Goal: Information Seeking & Learning: Find specific page/section

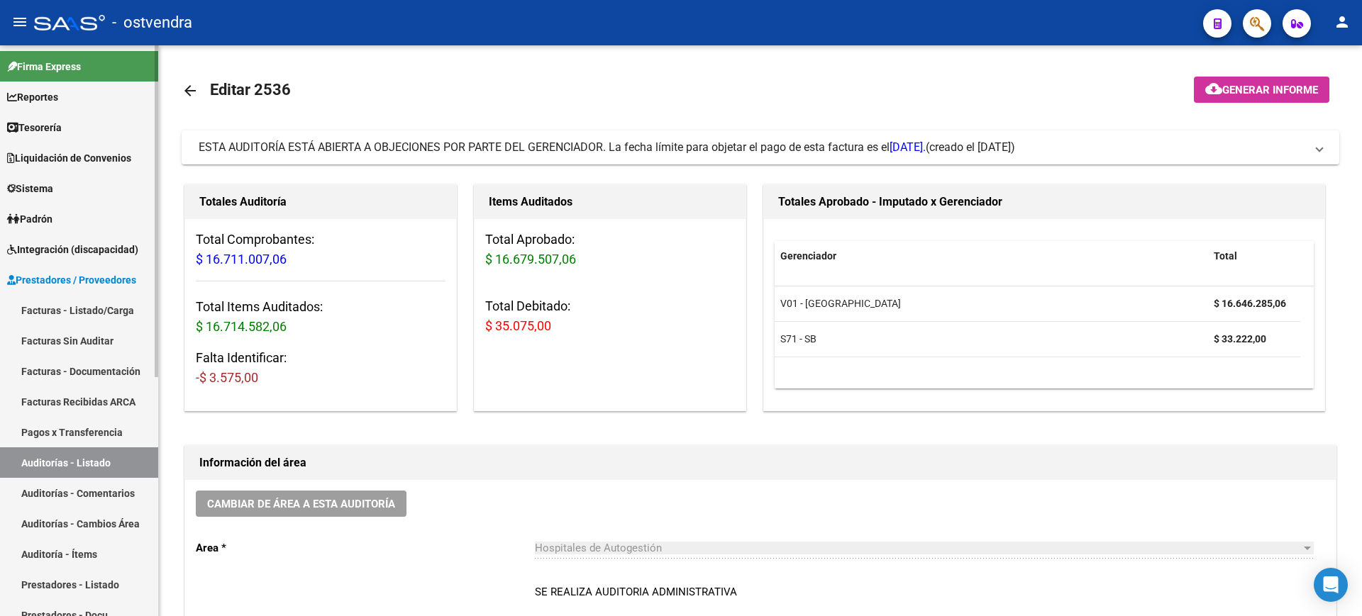
scroll to position [706, 0]
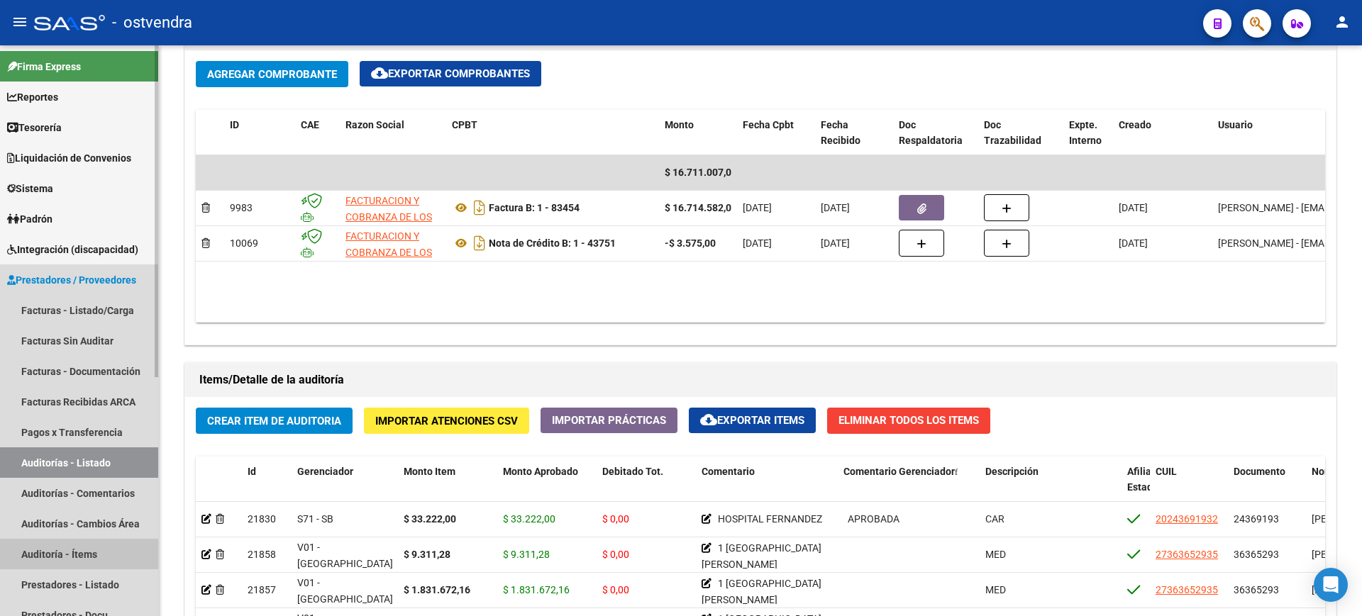
click at [107, 555] on link "Auditoría - Ítems" at bounding box center [79, 554] width 158 height 31
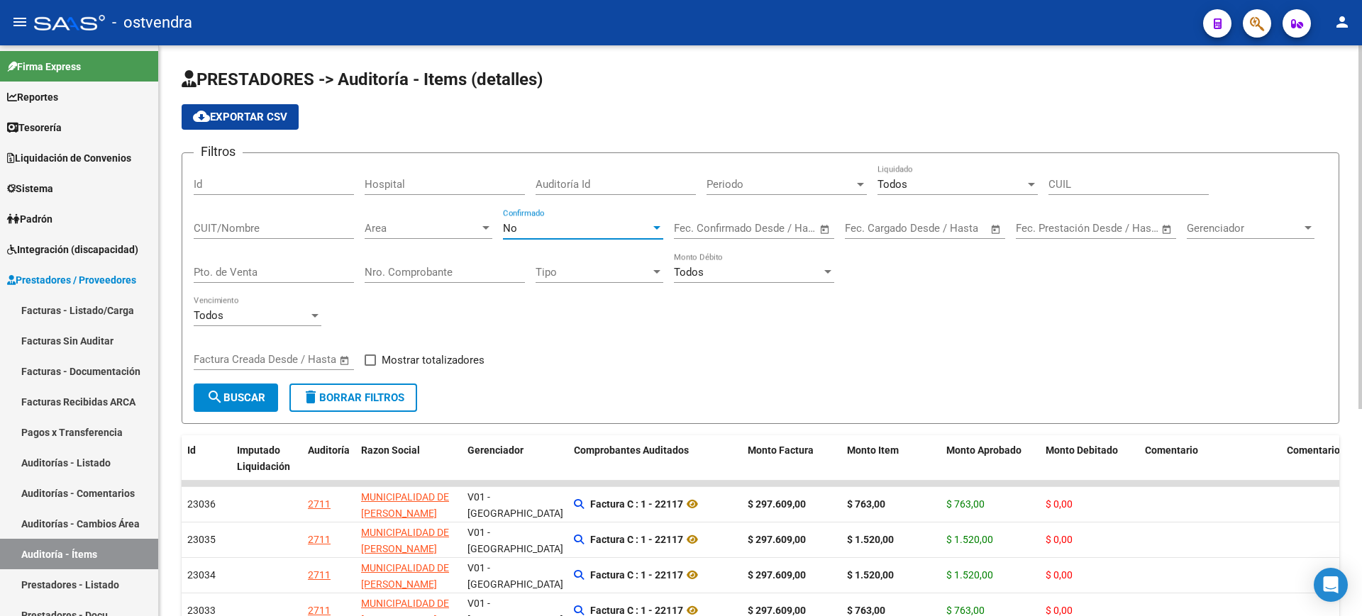
click at [524, 233] on div "No" at bounding box center [577, 228] width 148 height 13
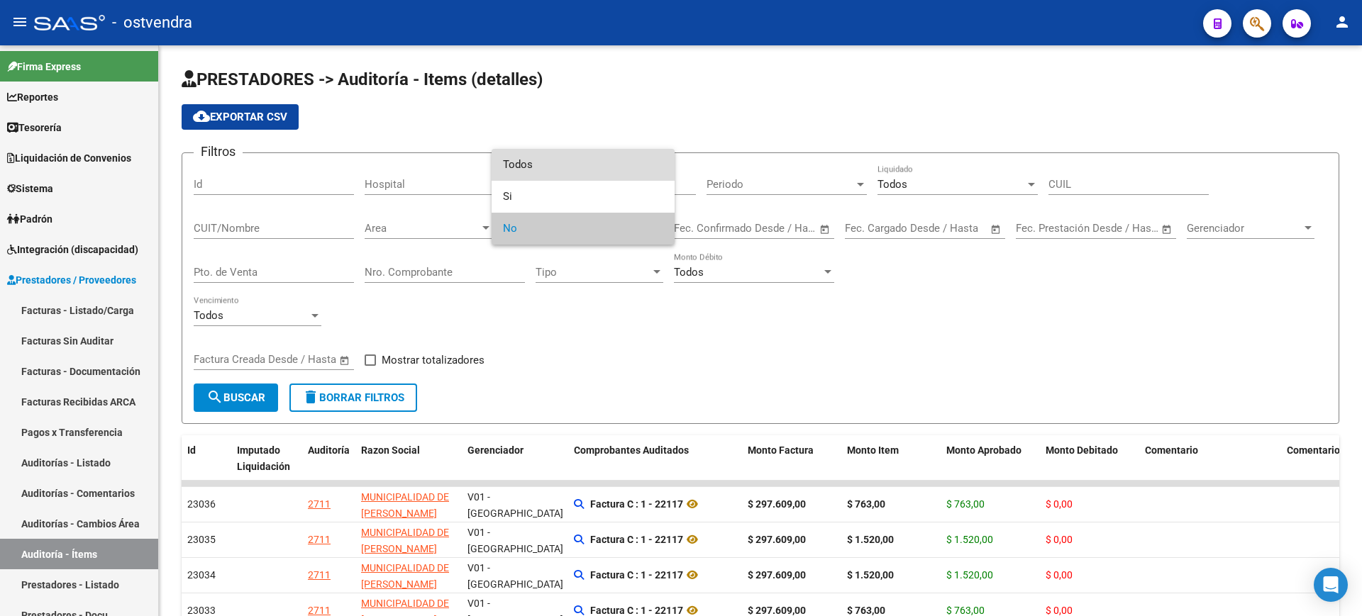
click at [544, 150] on span "Todos" at bounding box center [583, 165] width 160 height 32
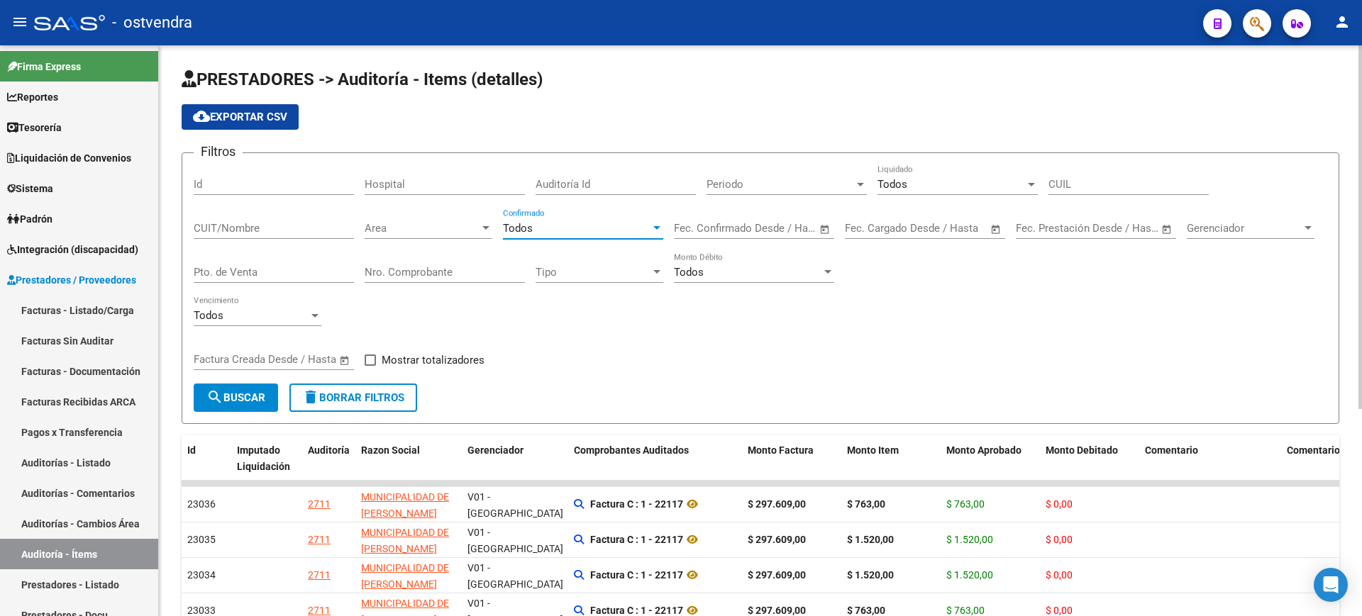
click at [967, 174] on div "Todos Liquidado" at bounding box center [957, 180] width 160 height 31
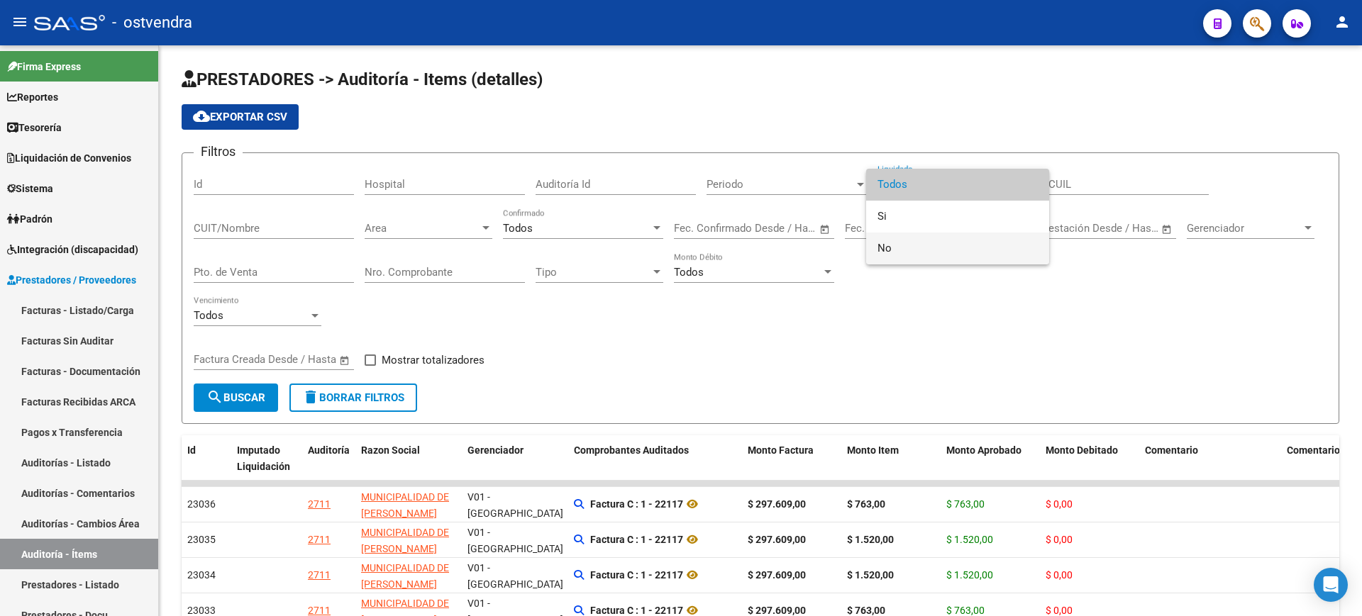
click at [940, 243] on span "No" at bounding box center [957, 249] width 160 height 32
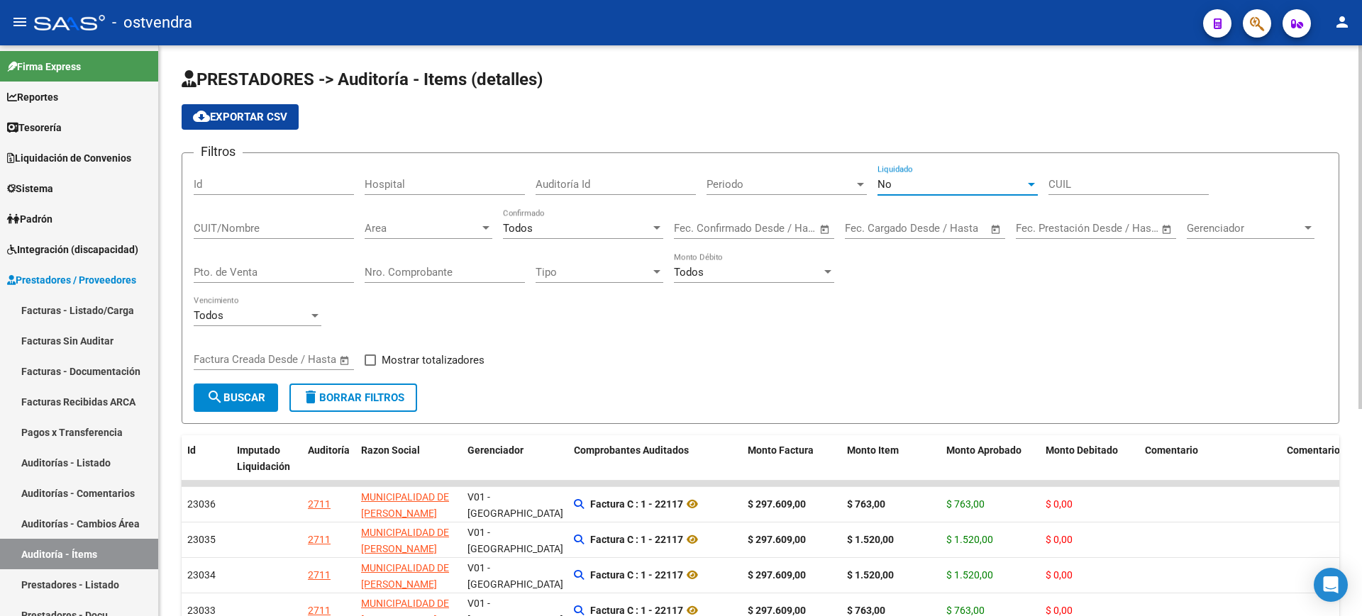
click at [778, 189] on span "Periodo" at bounding box center [781, 184] width 148 height 13
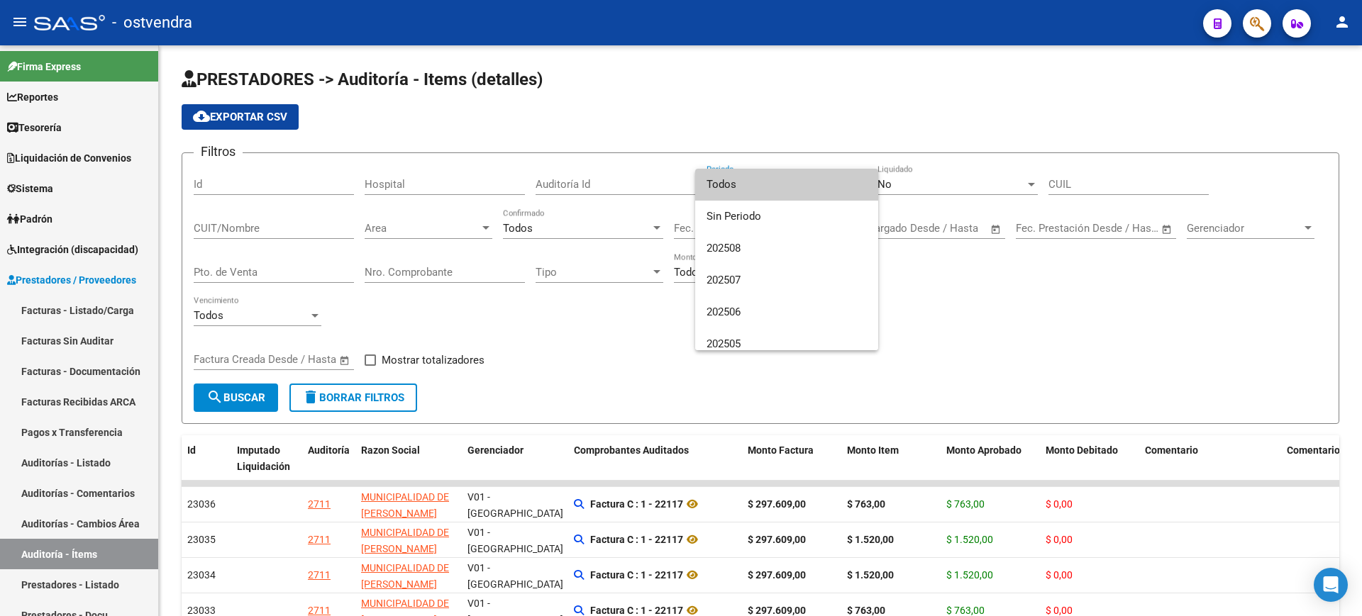
click at [968, 311] on div at bounding box center [681, 308] width 1362 height 616
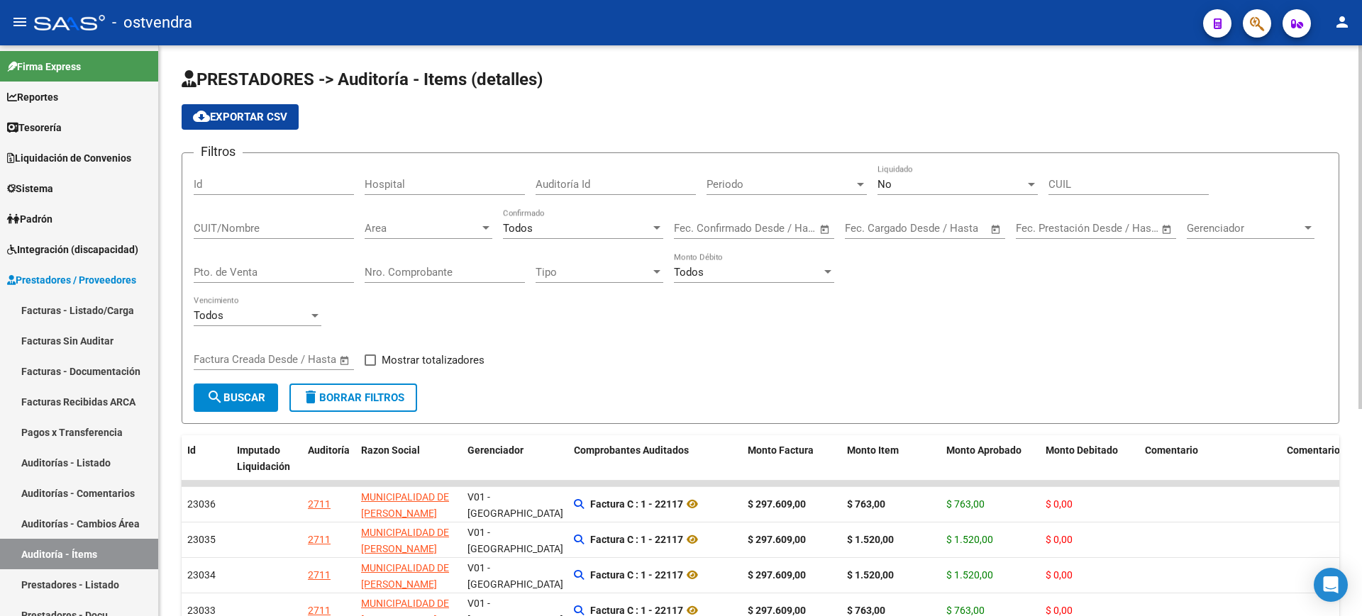
click at [734, 178] on span "Periodo" at bounding box center [781, 184] width 148 height 13
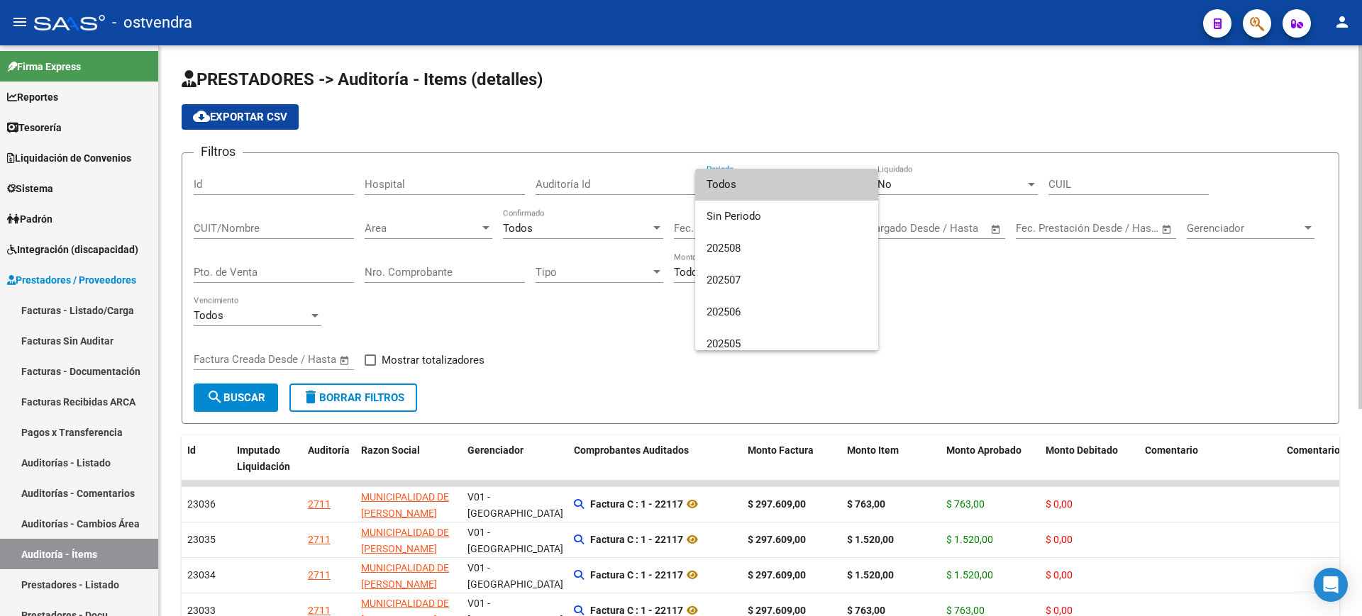
click at [734, 177] on span "Todos" at bounding box center [787, 185] width 160 height 32
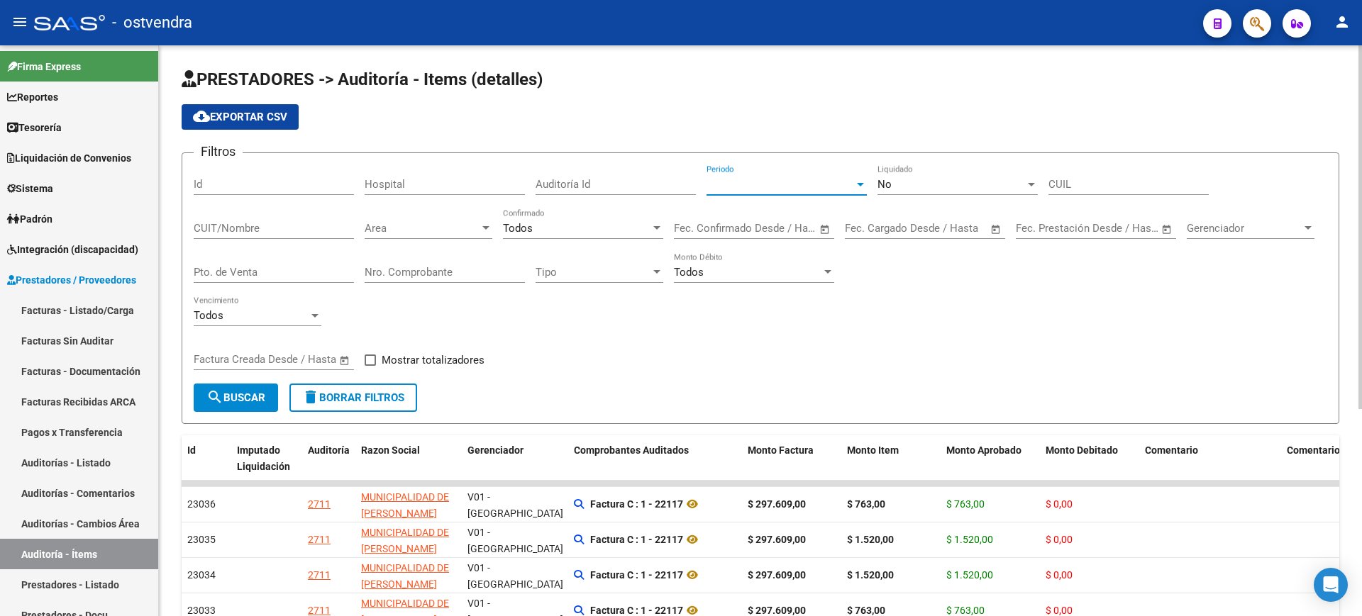
click at [303, 222] on input "CUIT/Nombre" at bounding box center [274, 228] width 160 height 13
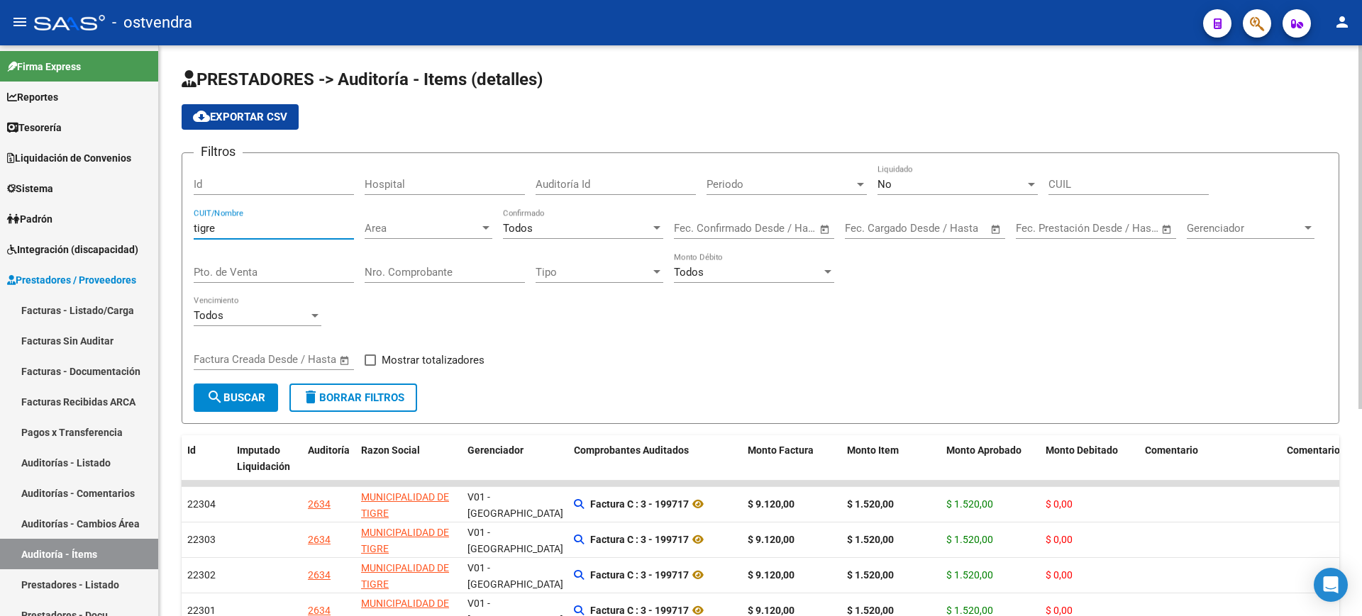
type input "tigre"
click at [439, 360] on span "Mostrar totalizadores" at bounding box center [433, 360] width 103 height 17
click at [370, 366] on input "Mostrar totalizadores" at bounding box center [370, 366] width 1 height 1
checkbox input "true"
click at [866, 223] on input "text" at bounding box center [868, 228] width 46 height 13
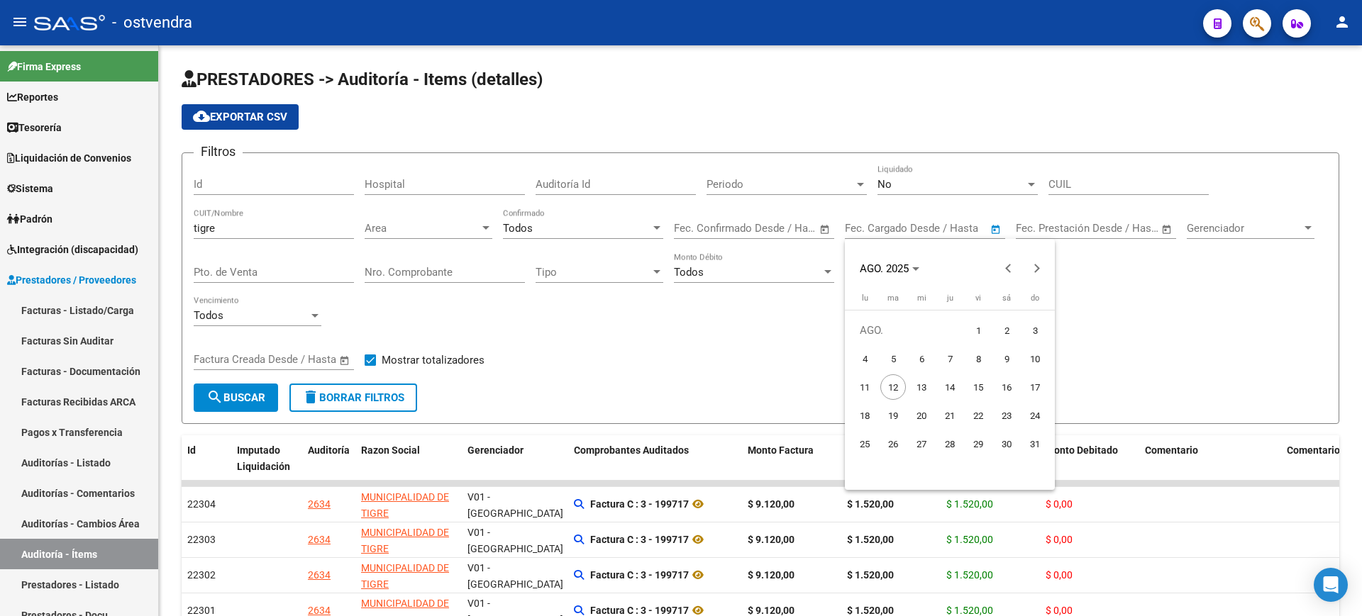
click at [1187, 304] on div at bounding box center [681, 308] width 1362 height 616
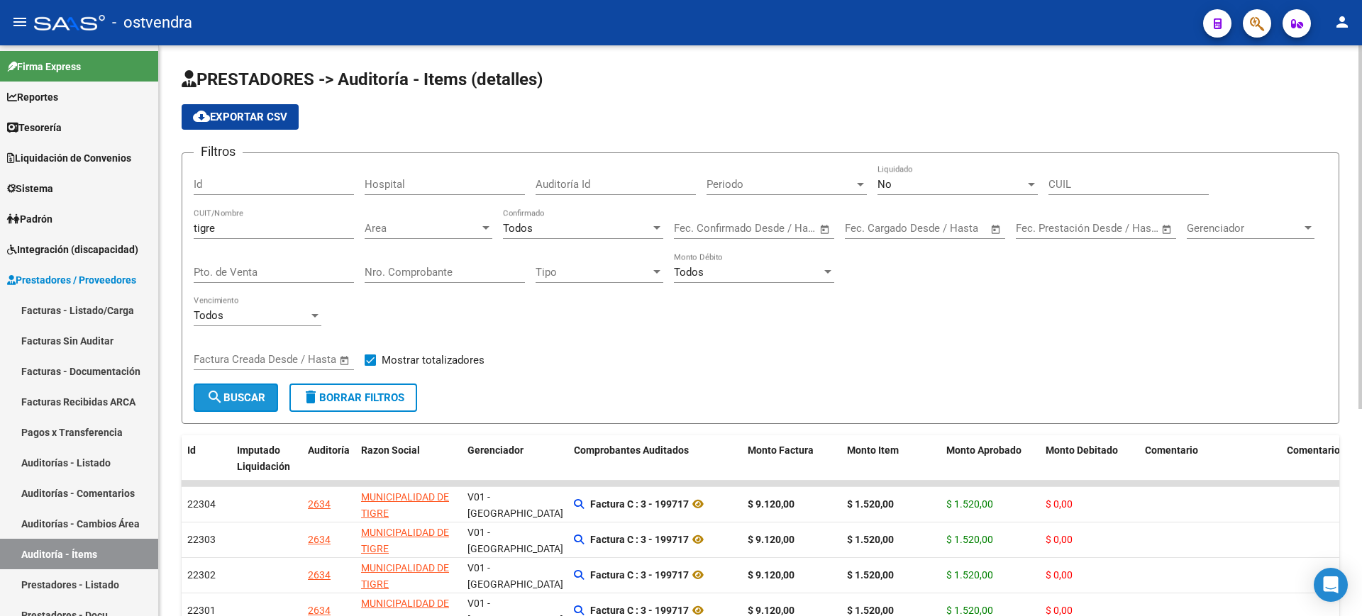
click at [211, 400] on mat-icon "search" at bounding box center [214, 397] width 17 height 17
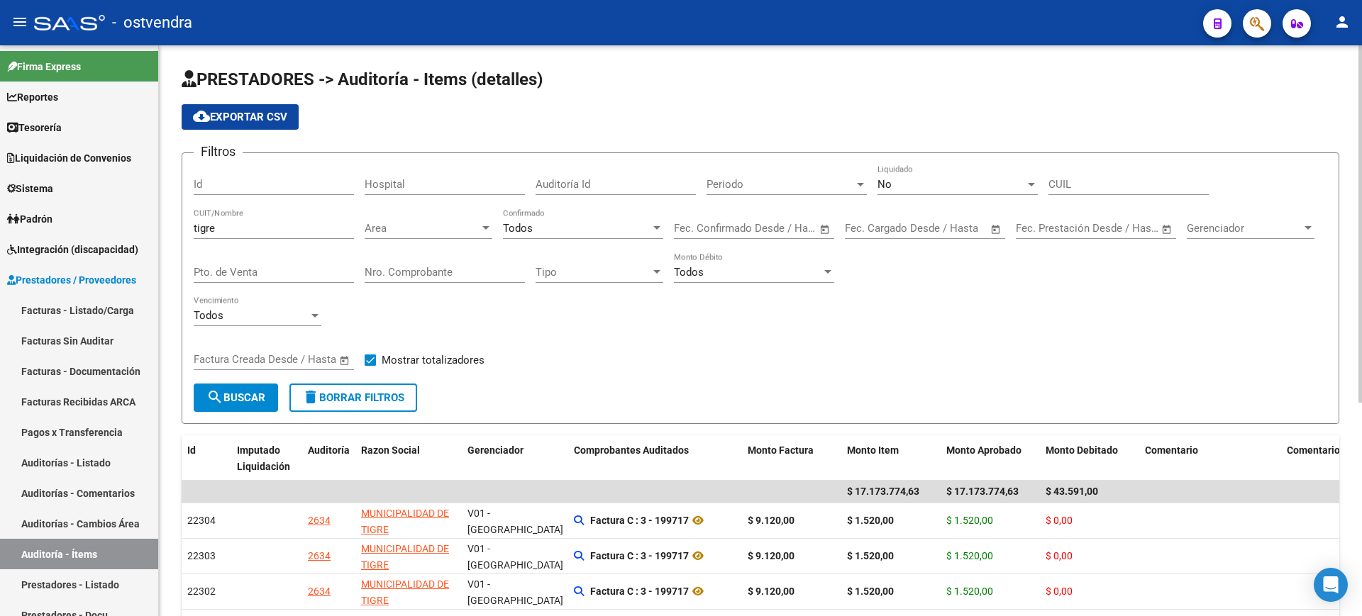
click at [243, 328] on div "Todos Vencimiento" at bounding box center [258, 318] width 128 height 44
click at [255, 311] on div "Todos" at bounding box center [251, 315] width 115 height 13
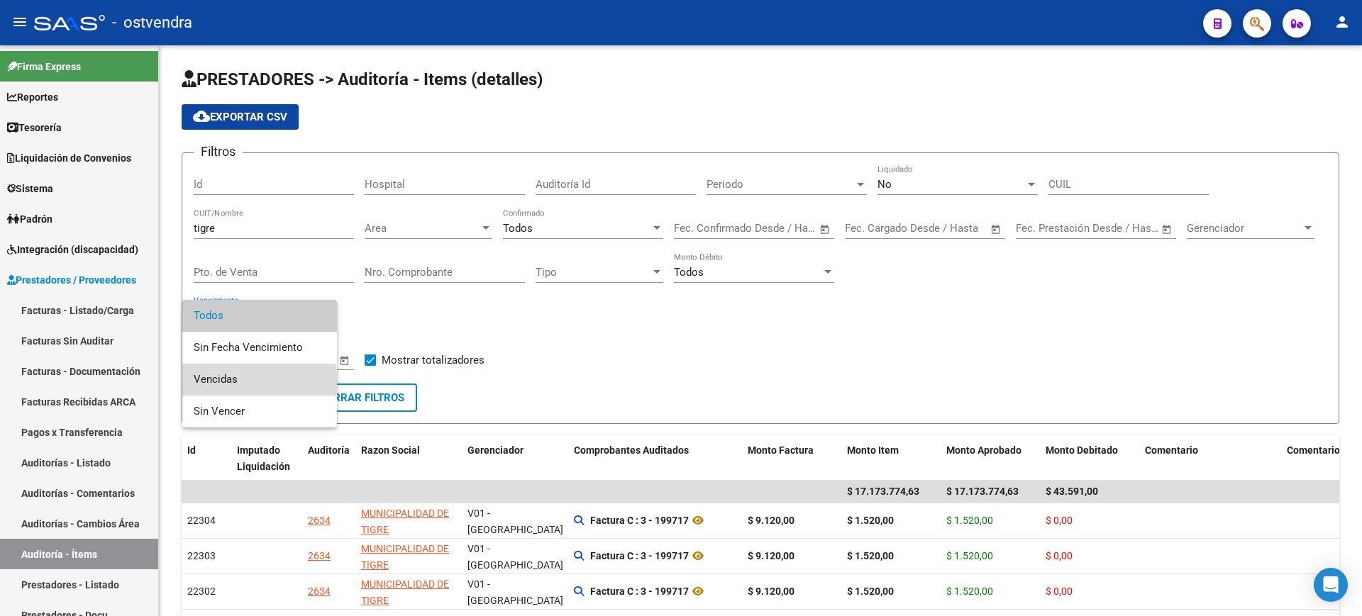
click at [256, 383] on span "Vencidas" at bounding box center [260, 380] width 132 height 32
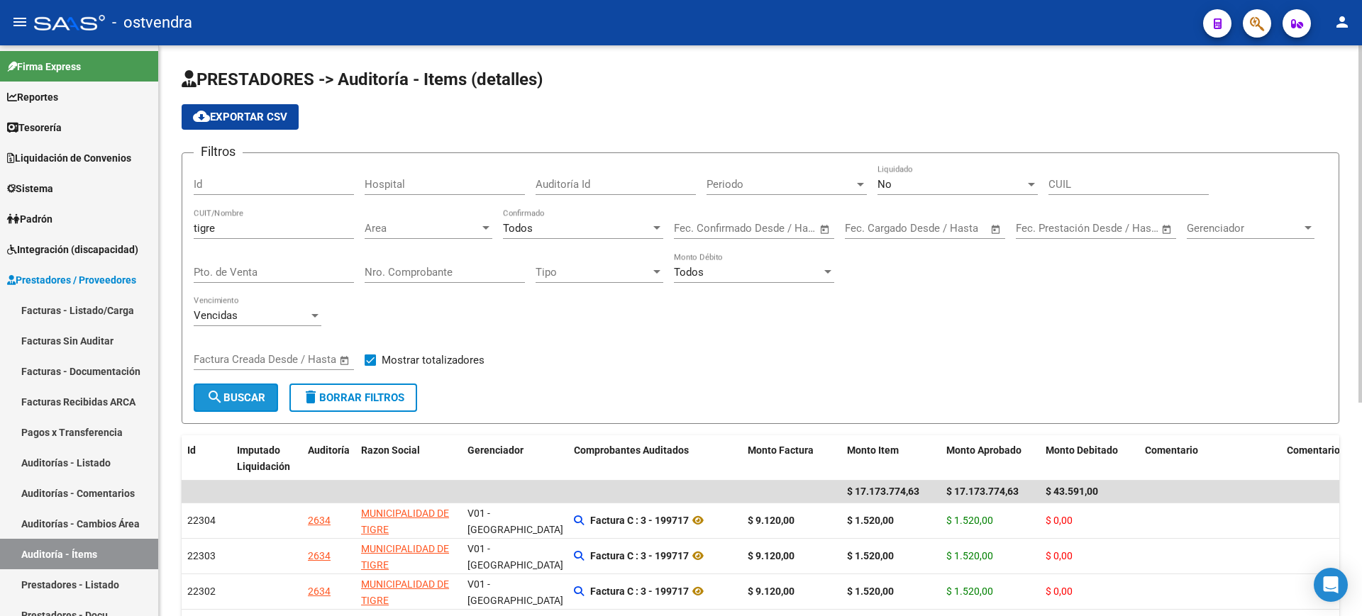
click at [243, 401] on span "search Buscar" at bounding box center [235, 398] width 59 height 13
click at [558, 229] on div "Todos" at bounding box center [577, 228] width 148 height 13
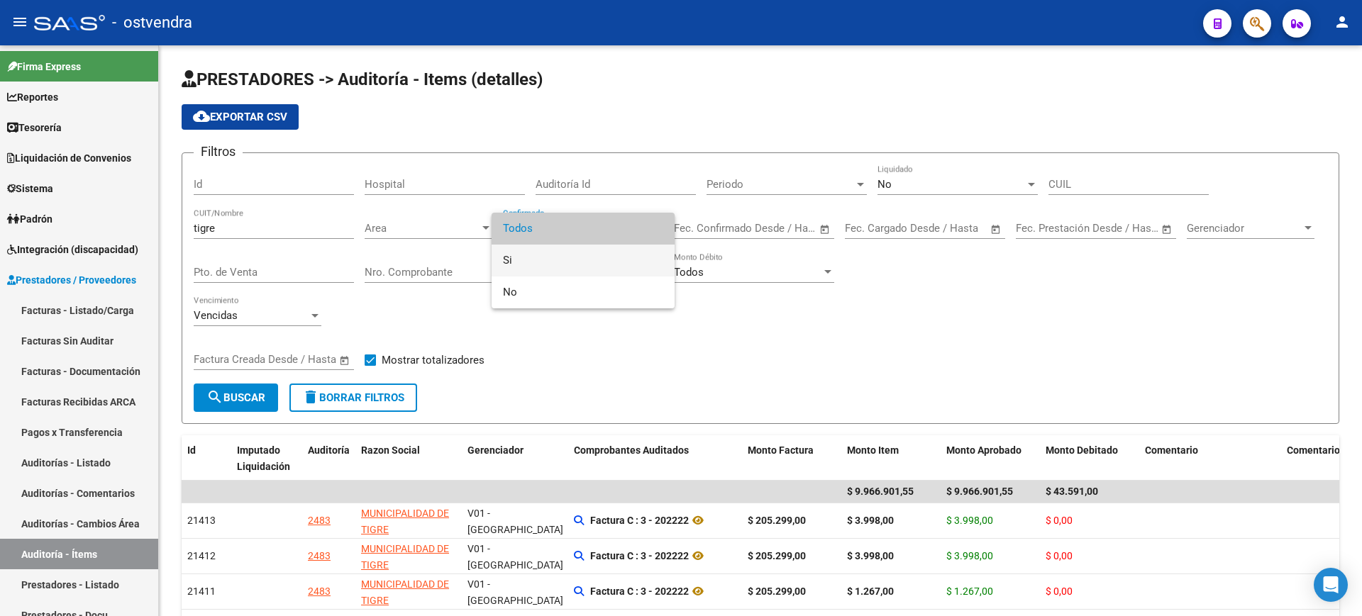
click at [541, 253] on span "Si" at bounding box center [583, 261] width 160 height 32
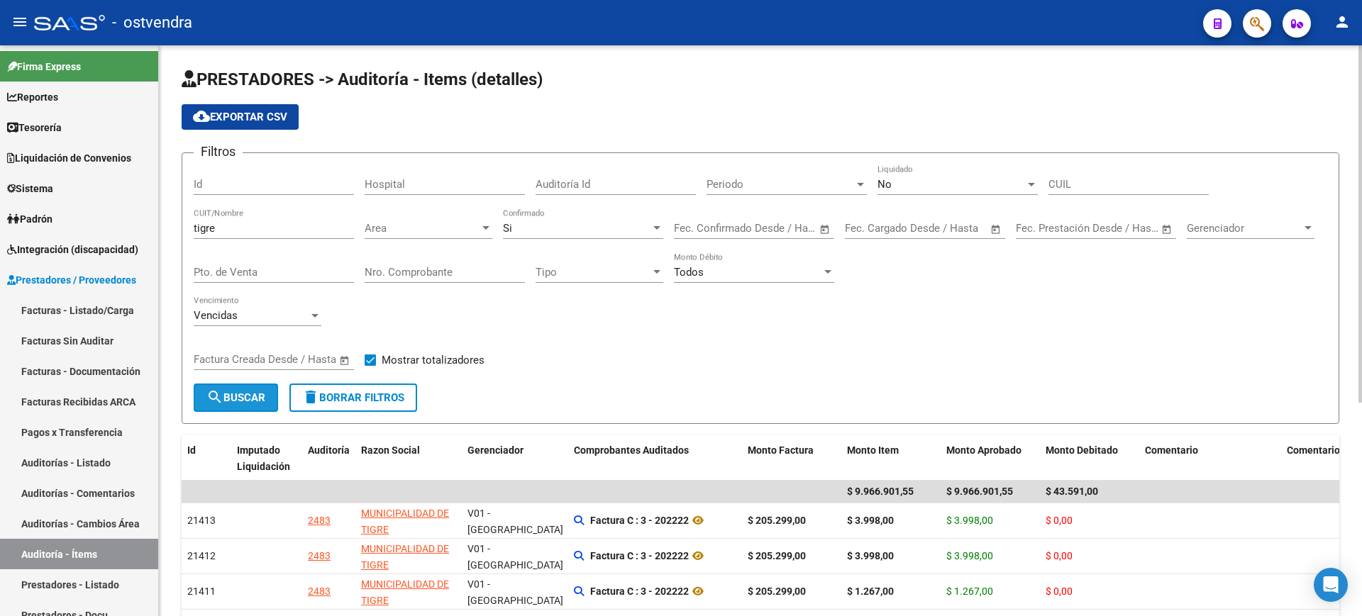
click at [267, 400] on button "search Buscar" at bounding box center [236, 398] width 84 height 28
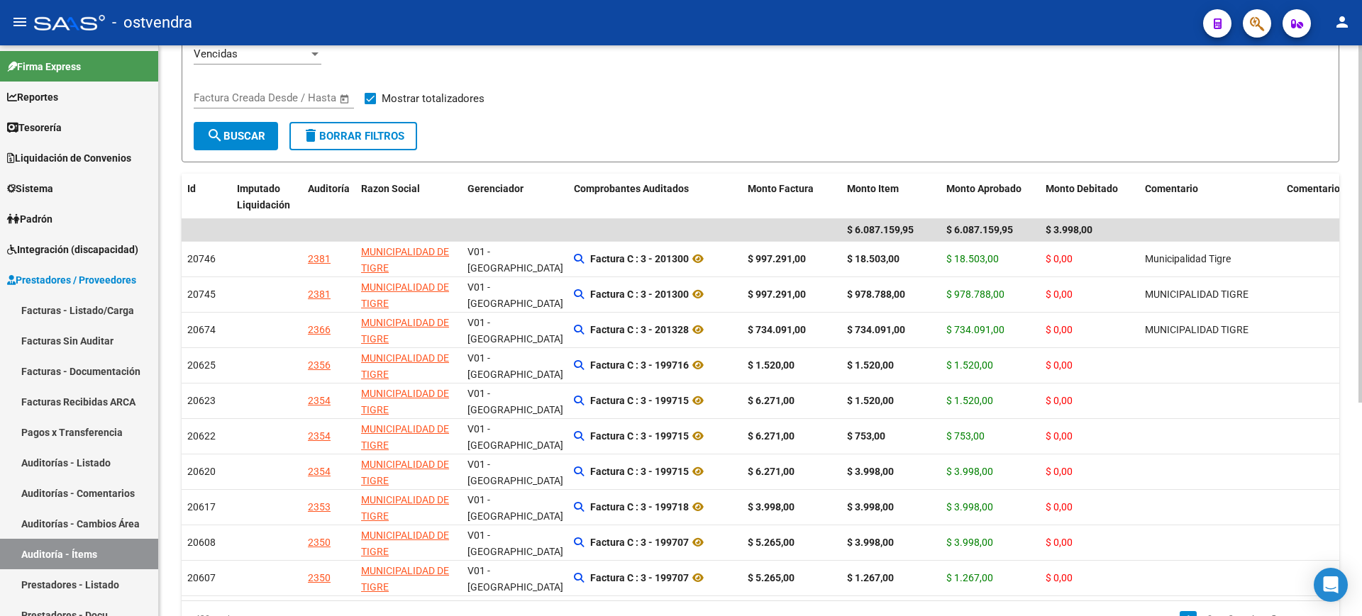
scroll to position [341, 0]
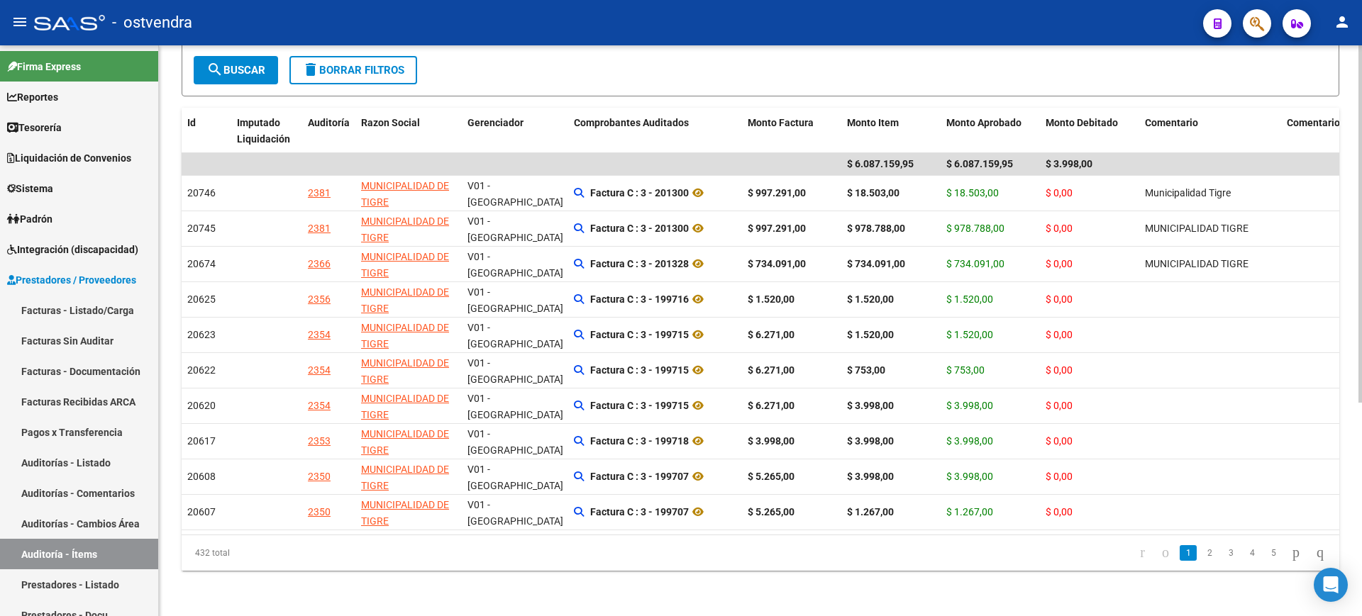
click at [1337, 611] on div "PRESTADORES -> Auditoría - Items (detalles) cloud_download Exportar CSV Filtros…" at bounding box center [762, 167] width 1207 height 899
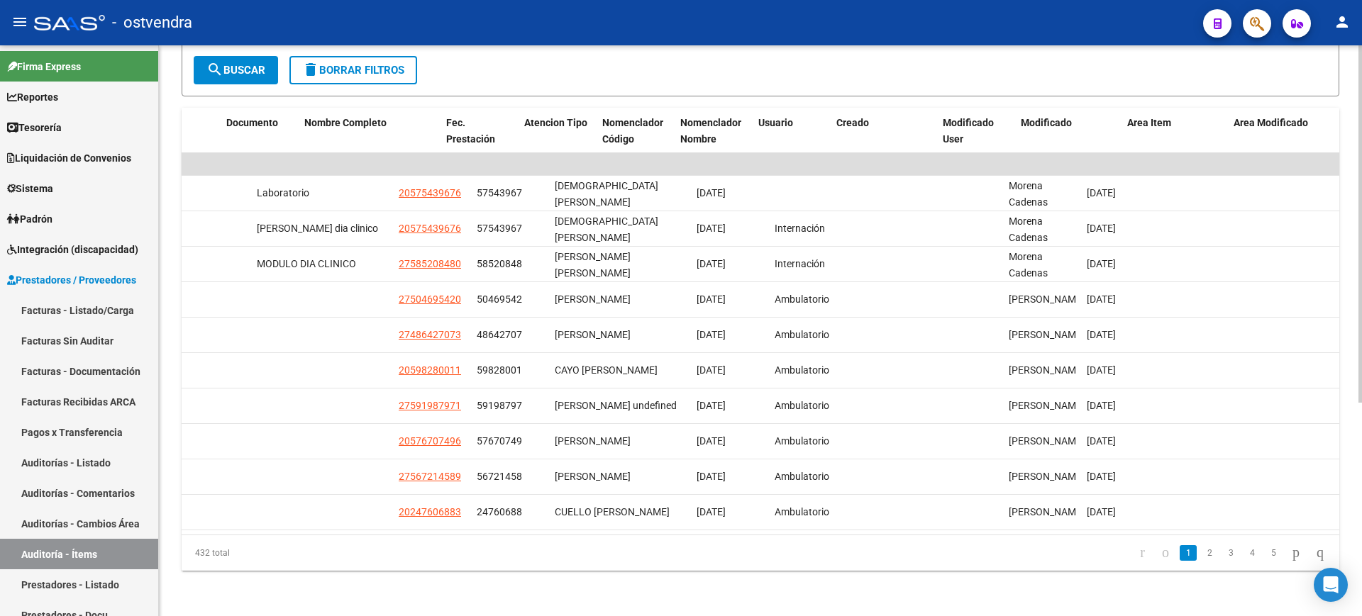
scroll to position [0, 1427]
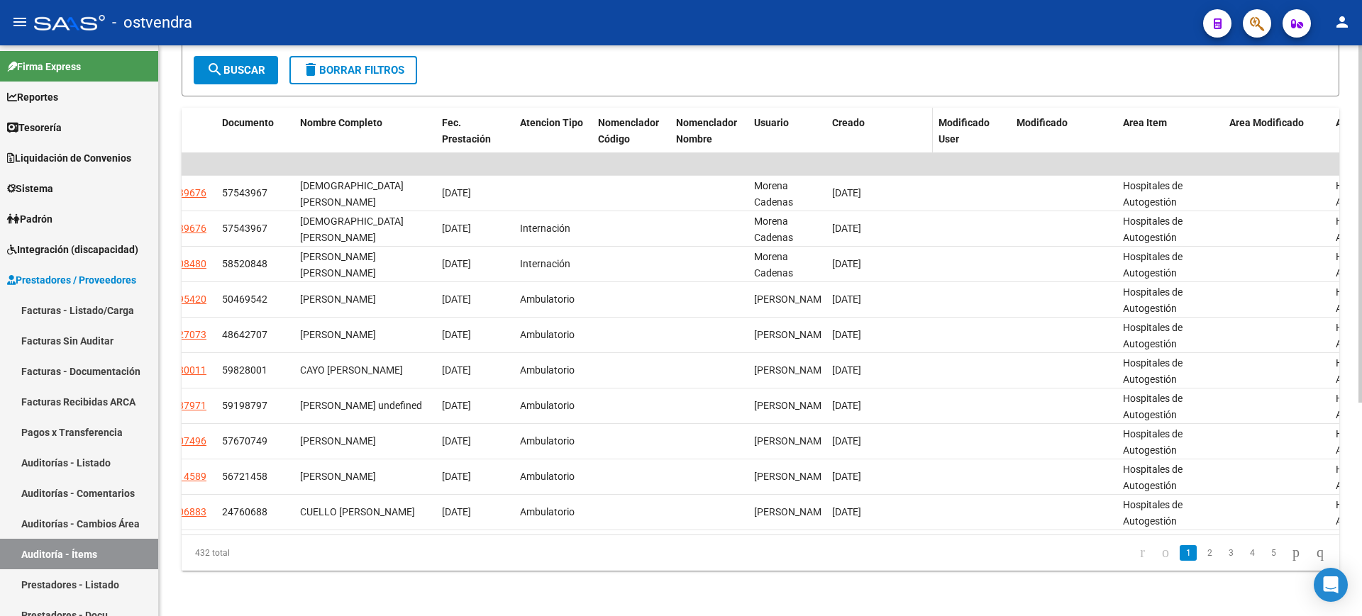
click at [854, 117] on span "Creado" at bounding box center [848, 122] width 33 height 11
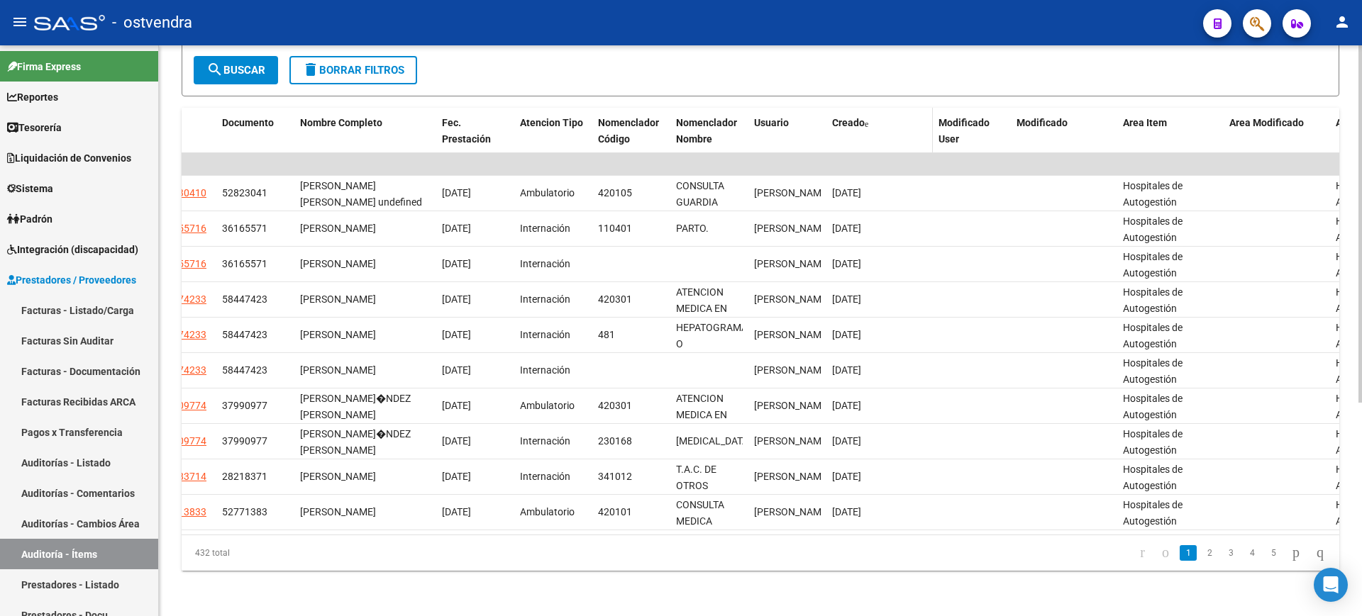
click at [854, 117] on span "Creado" at bounding box center [848, 122] width 33 height 11
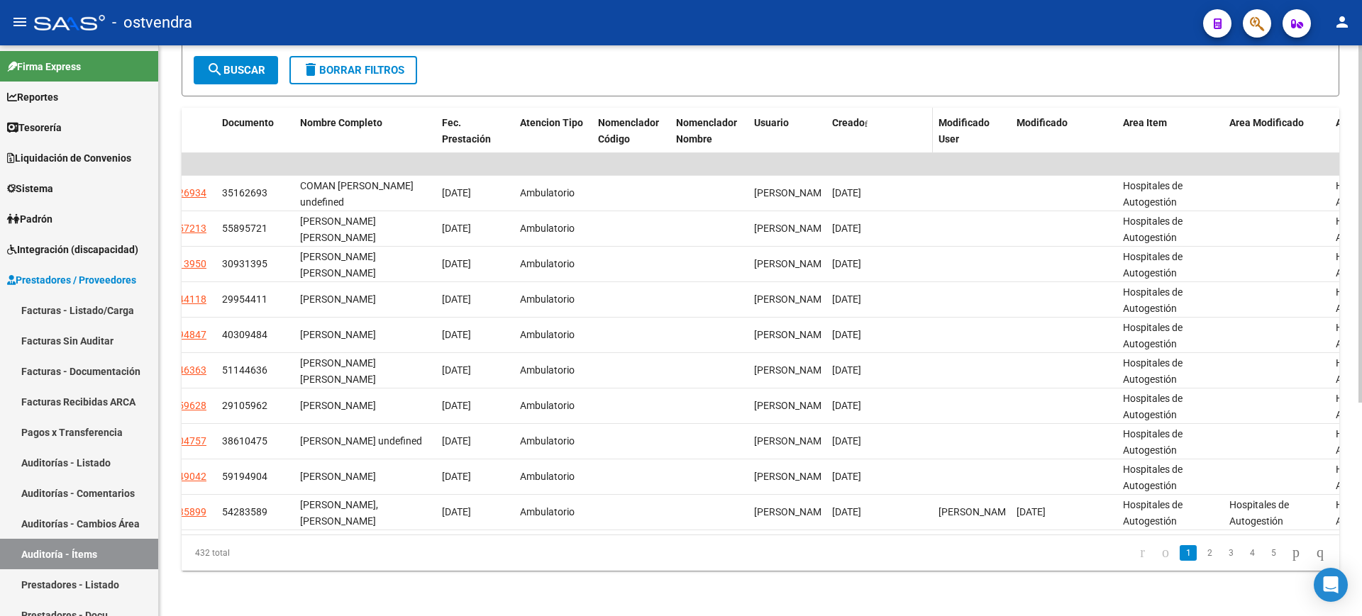
scroll to position [341, 0]
click at [854, 117] on span "Creado" at bounding box center [848, 122] width 33 height 11
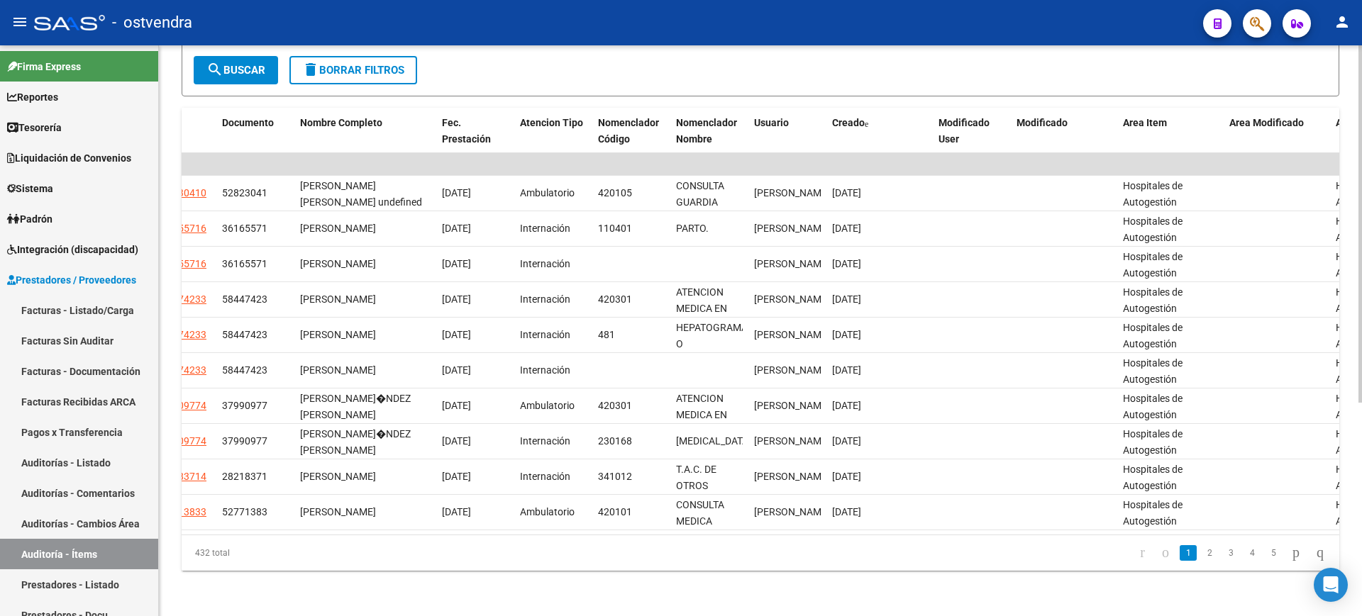
click at [1353, 221] on div "PRESTADORES -> Auditoría - Items (detalles) cloud_download Exportar CSV Filtros…" at bounding box center [760, 167] width 1203 height 899
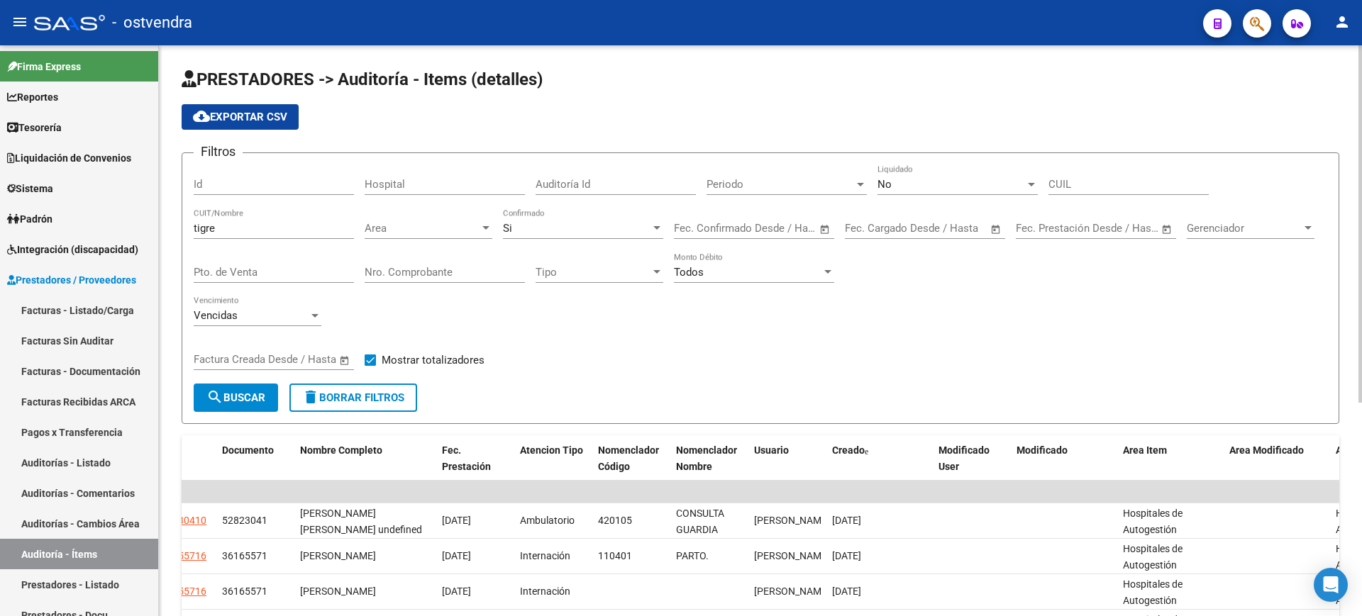
click at [1361, 183] on div at bounding box center [1360, 330] width 4 height 571
click at [1361, 183] on div at bounding box center [1360, 224] width 4 height 358
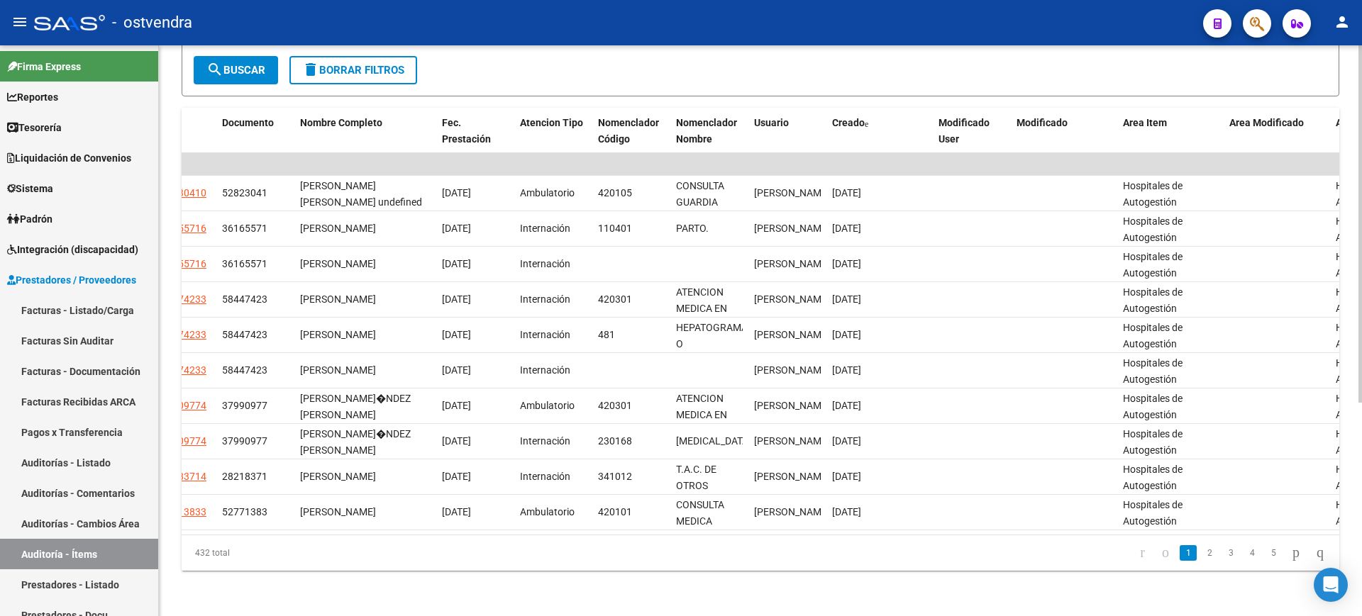
scroll to position [341, 0]
click at [1361, 442] on div at bounding box center [1360, 438] width 4 height 358
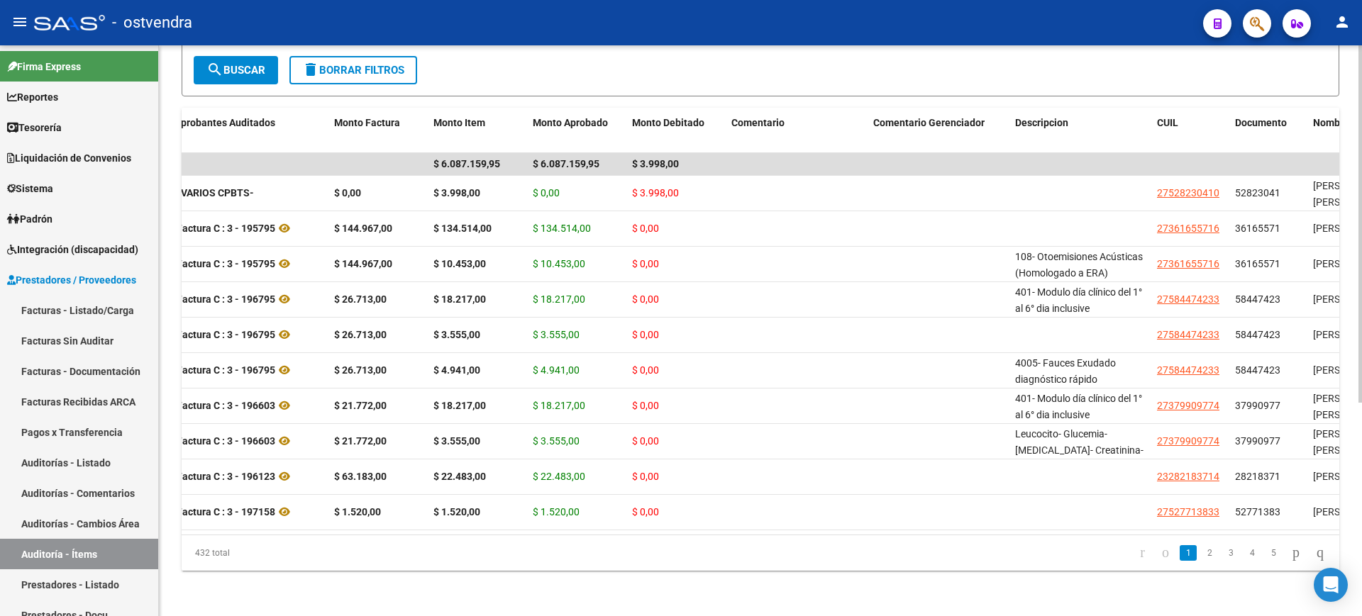
scroll to position [0, 0]
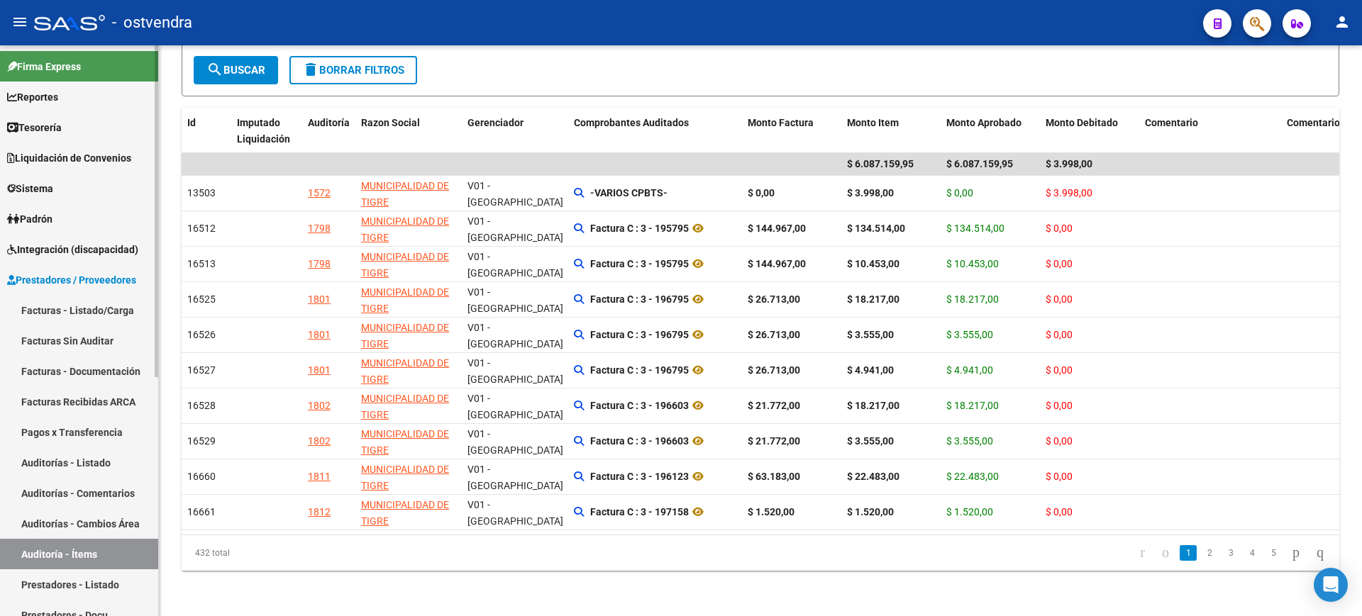
click at [101, 550] on link "Auditoría - Ítems" at bounding box center [79, 554] width 158 height 31
click at [104, 460] on link "Auditorías - Listado" at bounding box center [79, 463] width 158 height 31
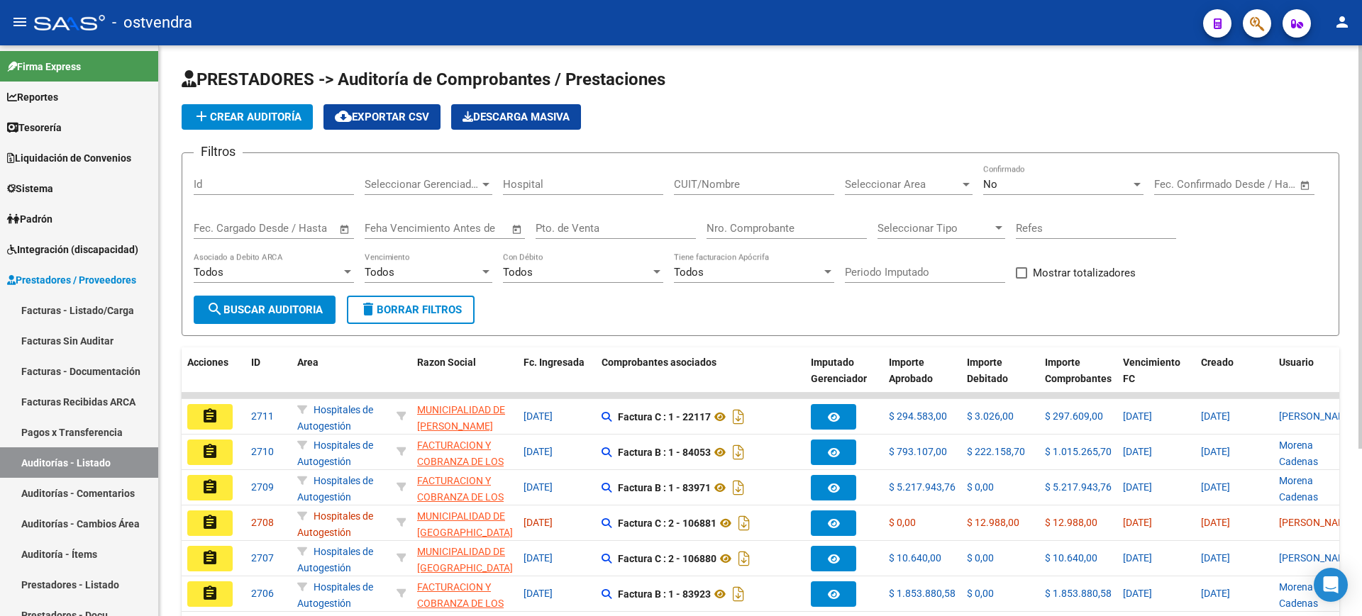
click at [778, 221] on div "Nro. Comprobante" at bounding box center [787, 224] width 160 height 31
